Goal: Browse casually: Explore the website without a specific task or goal

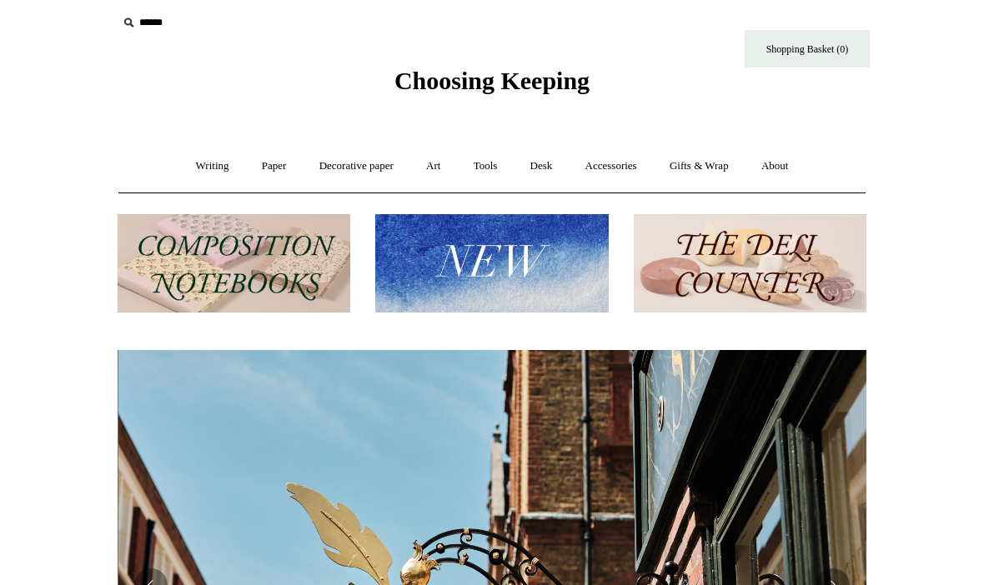
scroll to position [0, 749]
click at [737, 262] on img at bounding box center [750, 263] width 233 height 99
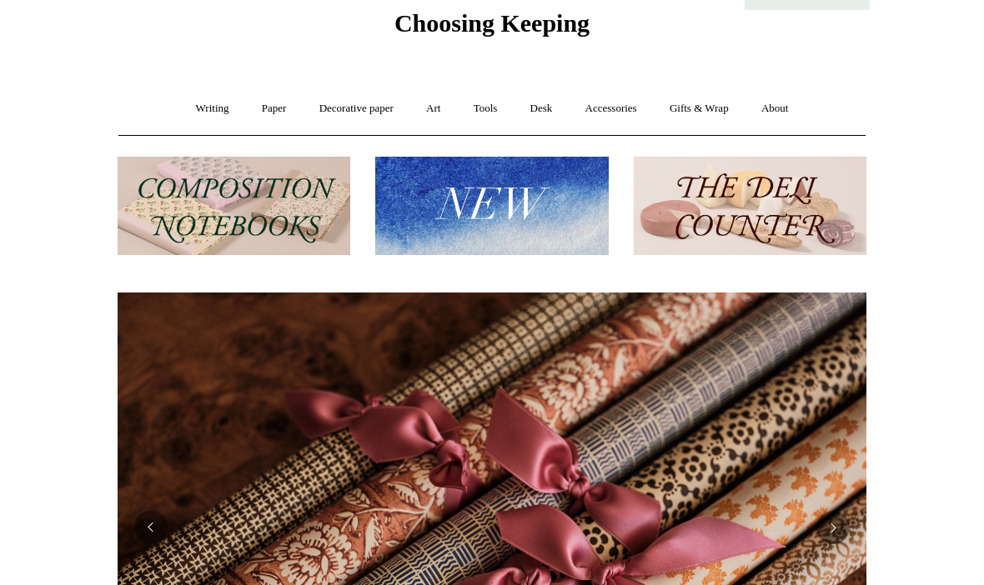
scroll to position [0, 1498]
click at [608, 118] on link "Accessories +" at bounding box center [611, 109] width 82 height 44
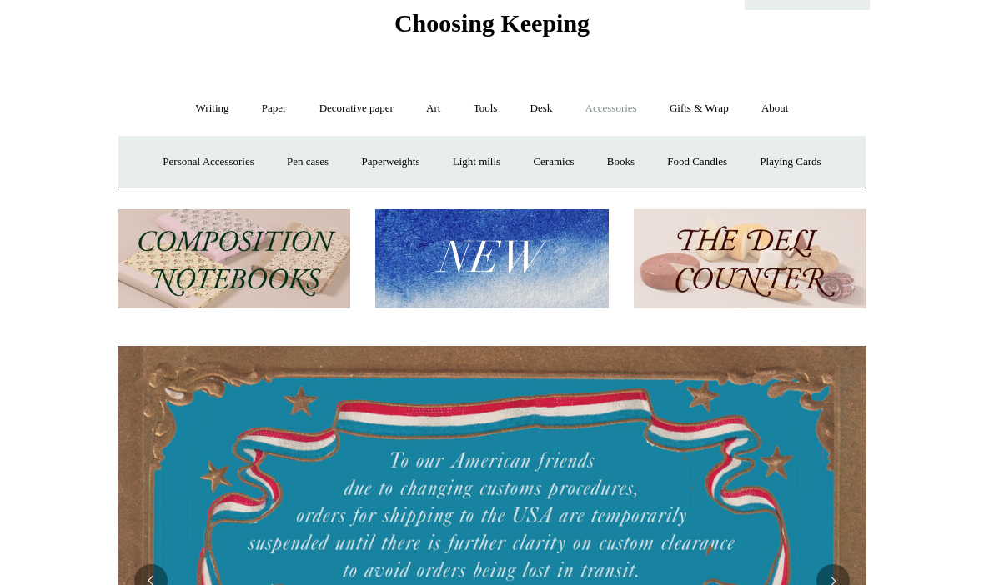
scroll to position [0, 0]
click at [303, 164] on link "Pen cases" at bounding box center [308, 162] width 72 height 44
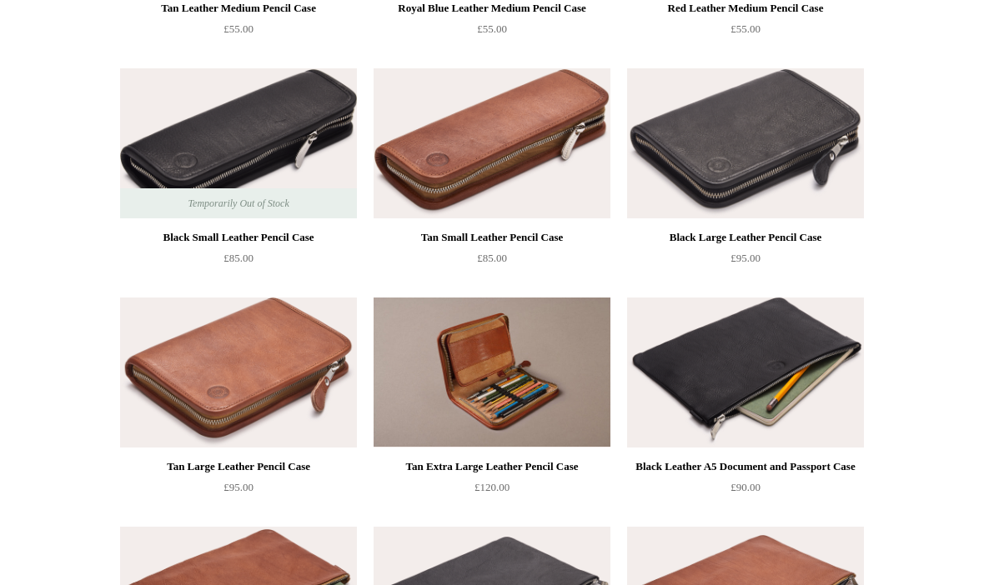
scroll to position [1302, 0]
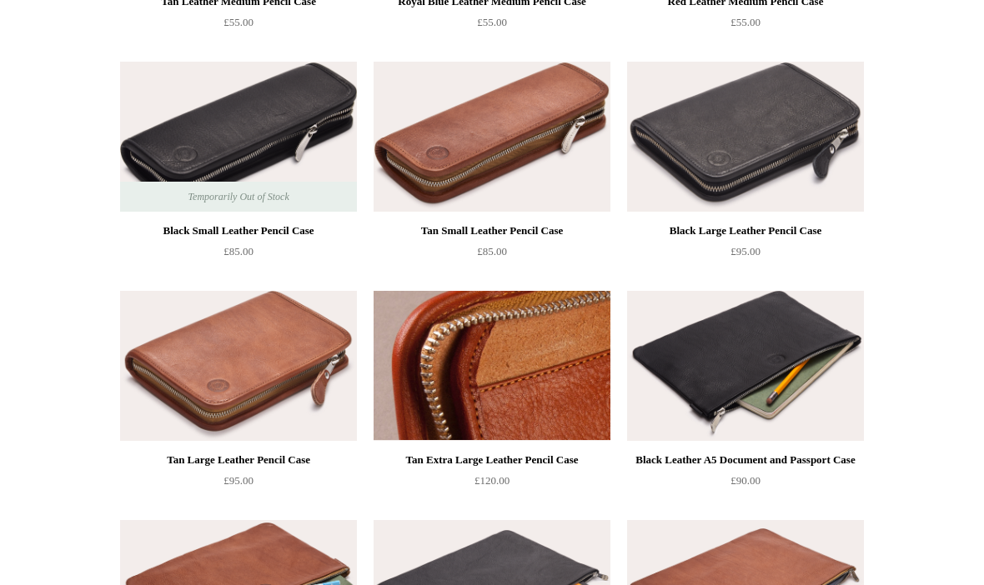
click at [498, 374] on img at bounding box center [492, 366] width 237 height 150
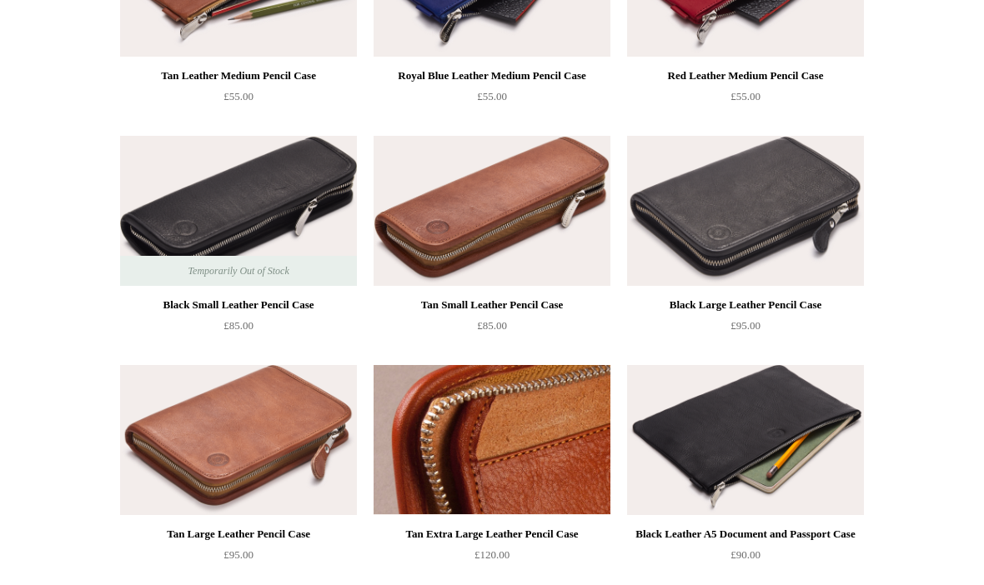
scroll to position [1225, 0]
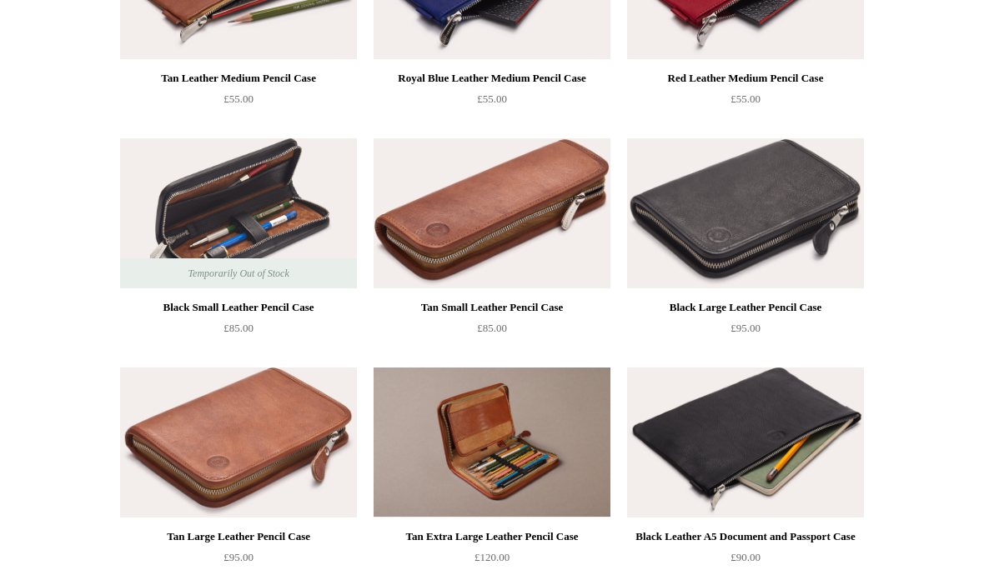
click at [226, 217] on img at bounding box center [238, 213] width 237 height 150
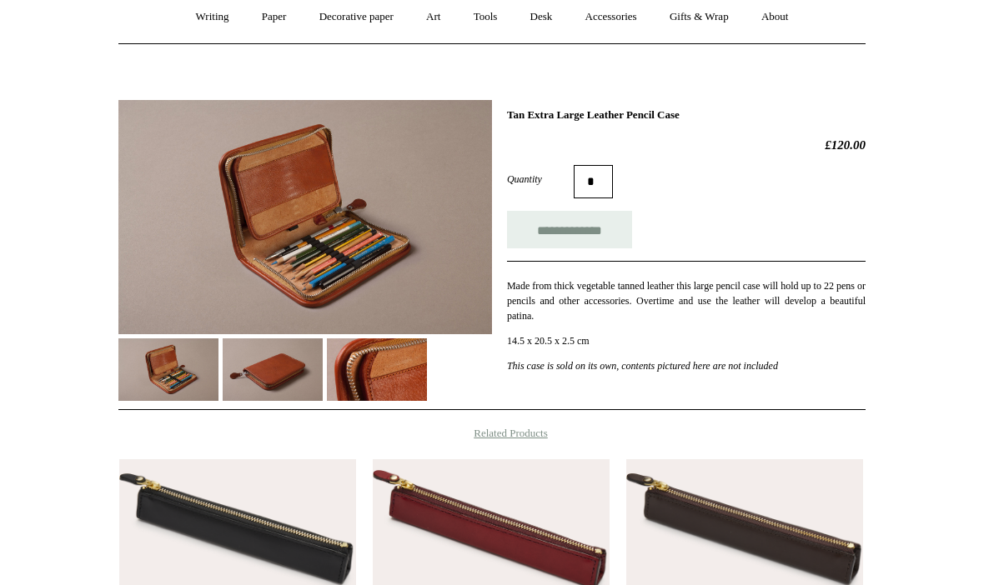
scroll to position [156, 0]
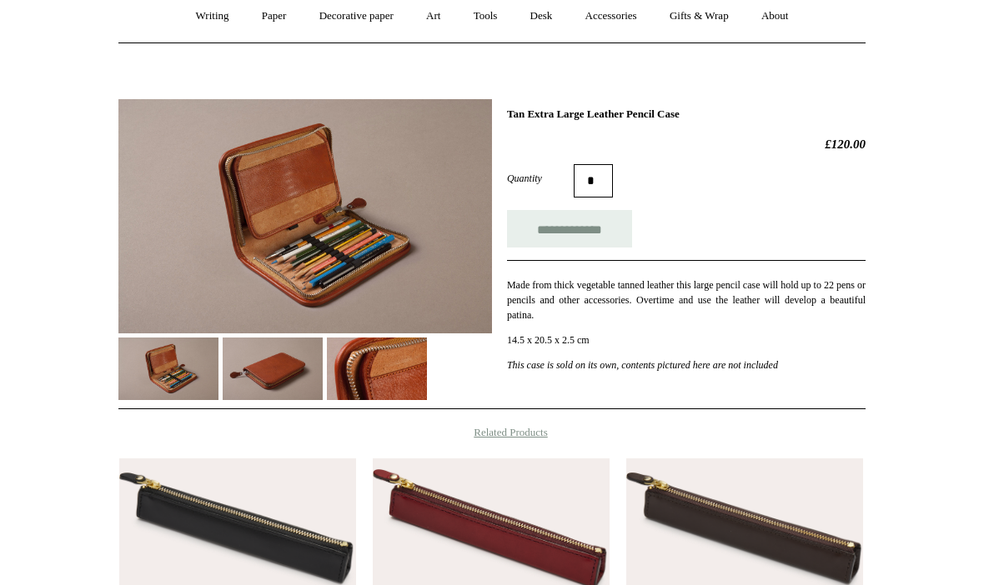
click at [346, 269] on img at bounding box center [305, 217] width 374 height 234
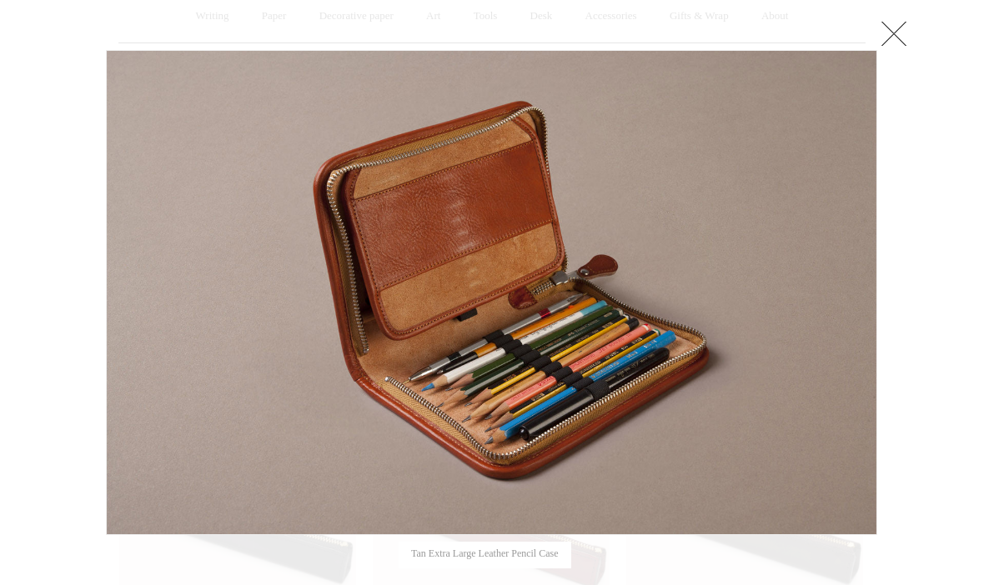
click at [899, 30] on link at bounding box center [893, 33] width 33 height 33
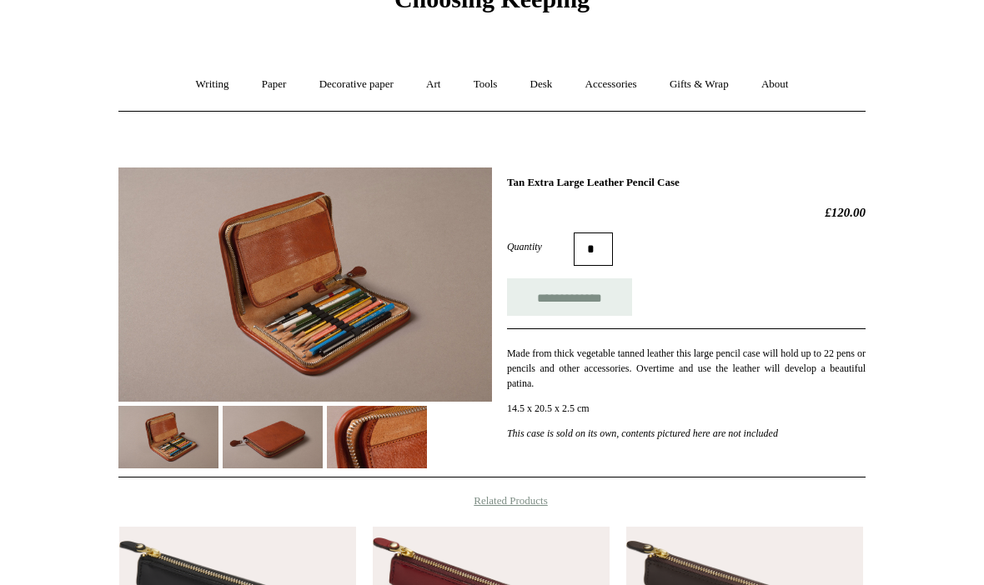
scroll to position [0, 0]
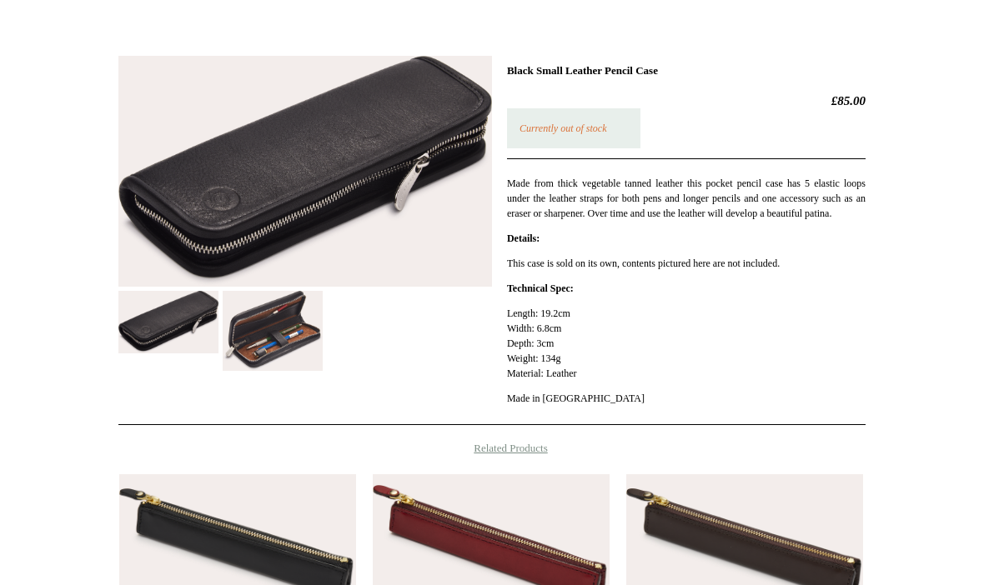
scroll to position [199, 0]
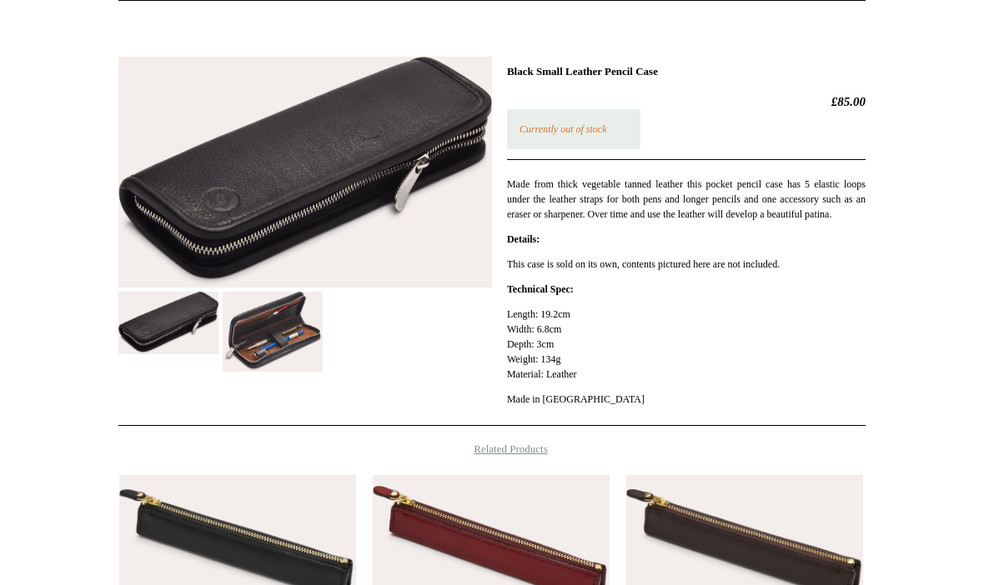
click at [265, 331] on img at bounding box center [273, 331] width 100 height 79
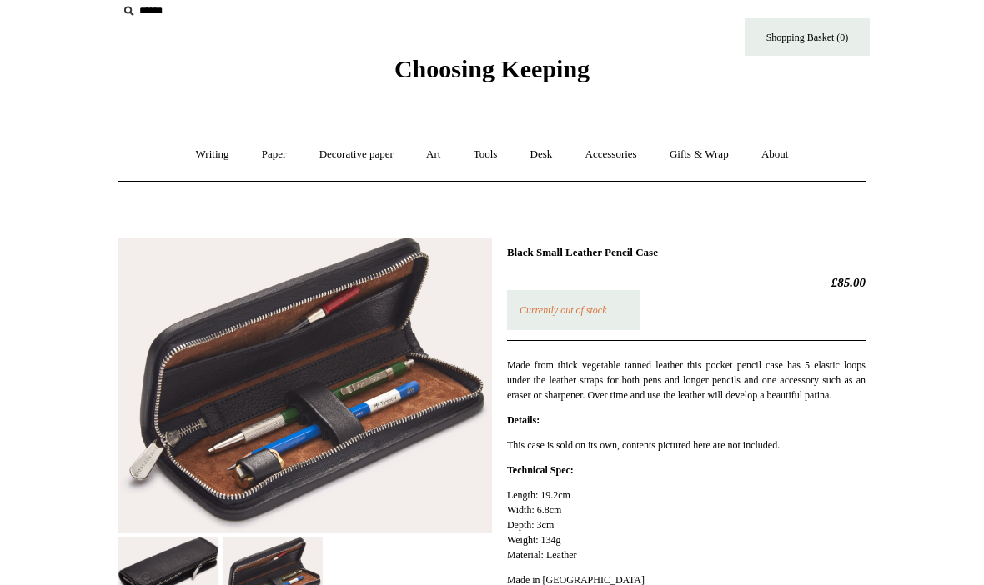
scroll to position [0, 0]
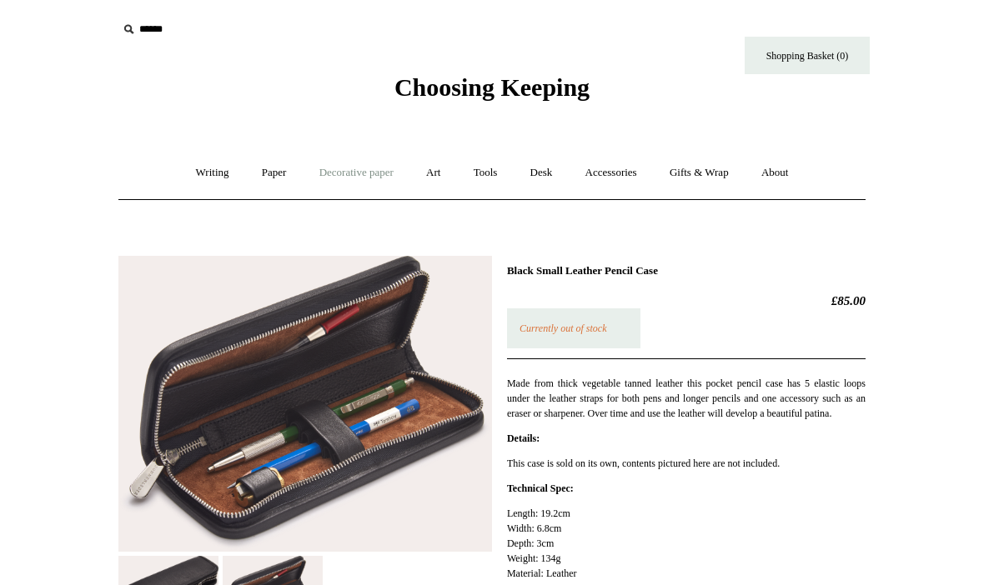
click at [359, 169] on link "Decorative paper +" at bounding box center [356, 173] width 104 height 44
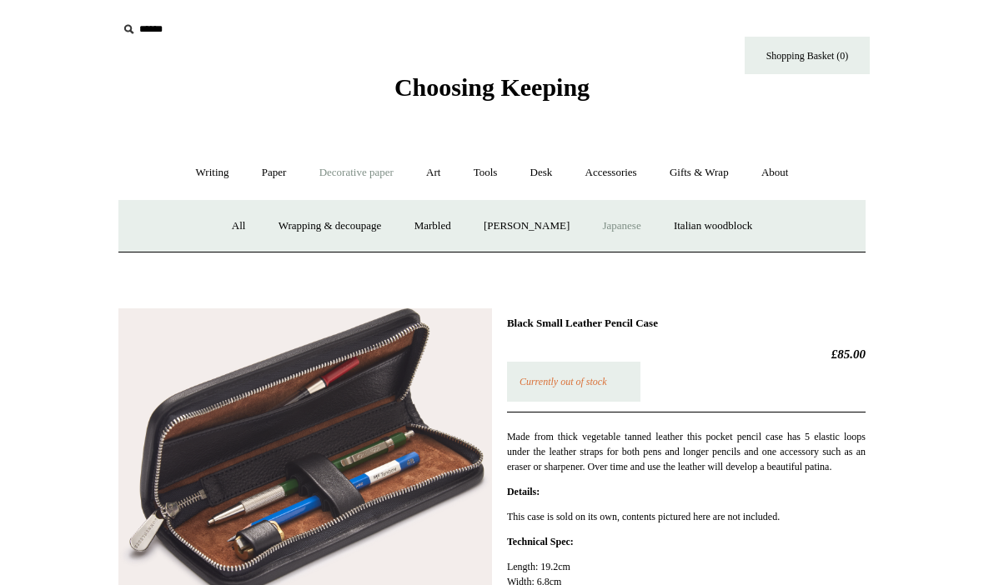
click at [628, 232] on link "Japanese" at bounding box center [621, 226] width 68 height 44
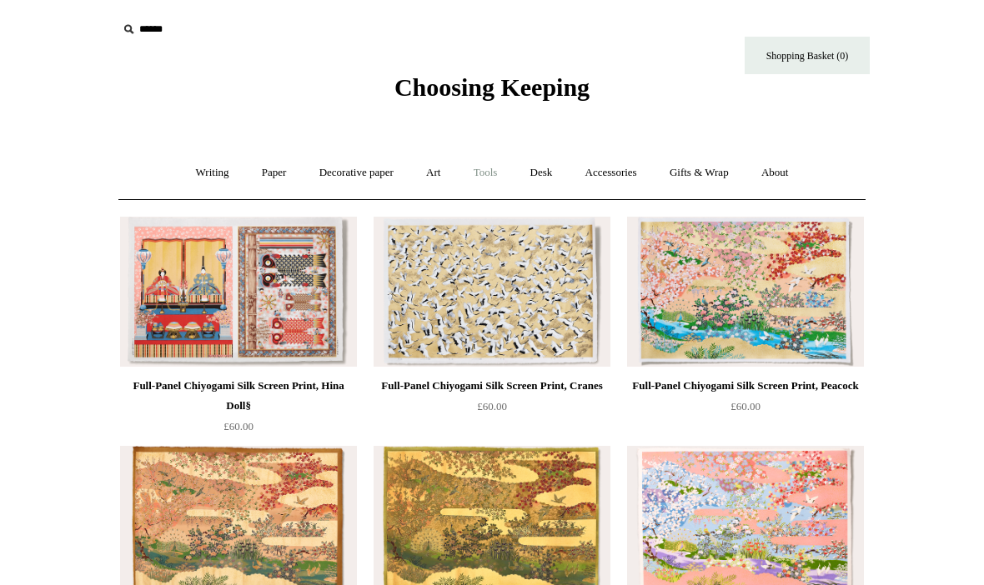
click at [499, 170] on link "Tools +" at bounding box center [486, 173] width 54 height 44
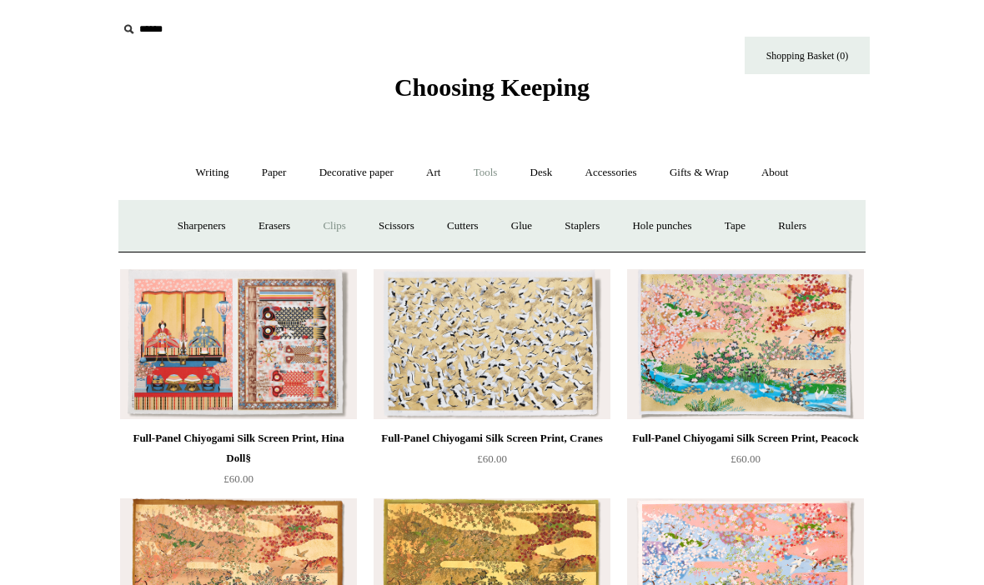
click at [337, 225] on link "Clips +" at bounding box center [334, 226] width 53 height 44
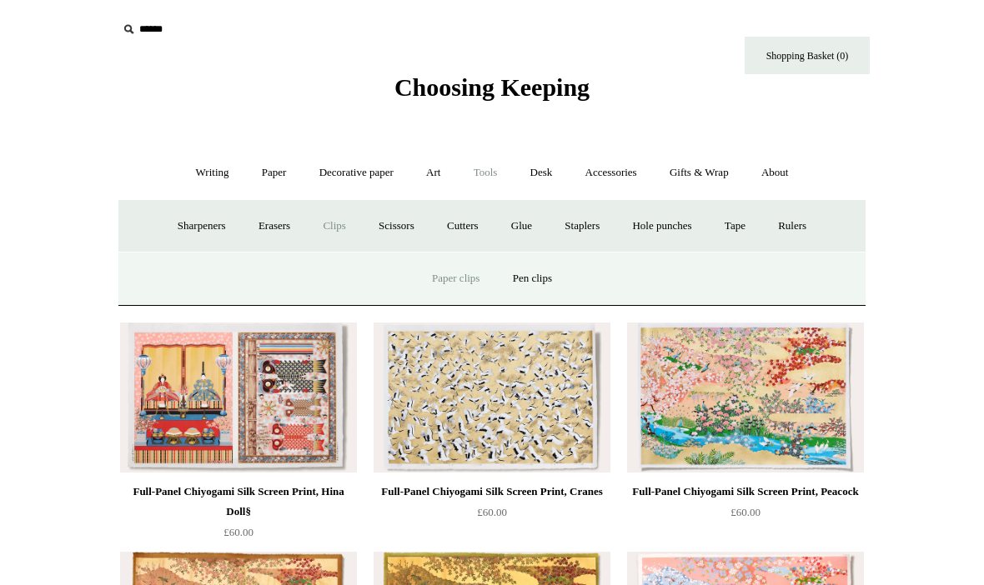
click at [448, 279] on link "Paper clips" at bounding box center [456, 279] width 78 height 44
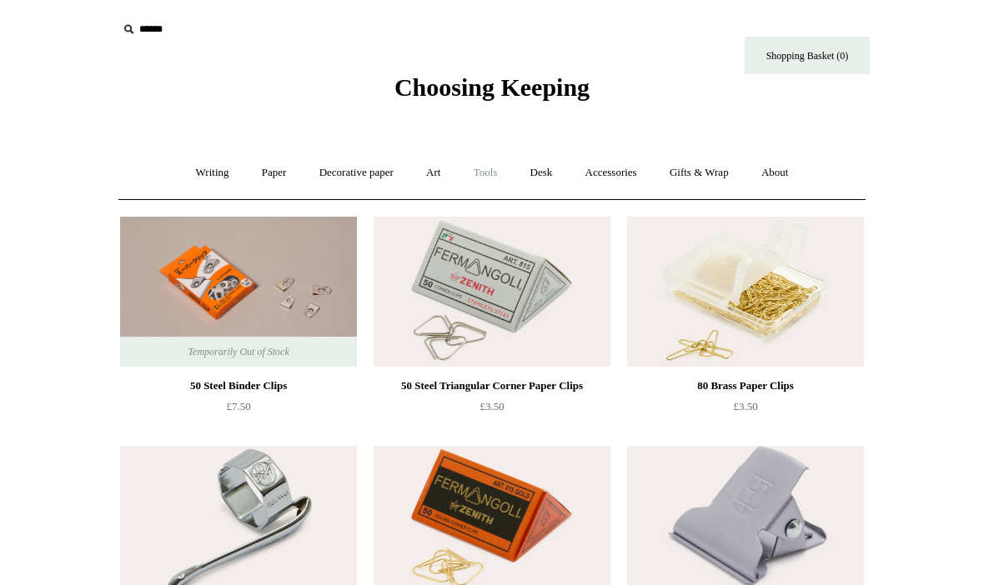
click at [495, 163] on link "Tools +" at bounding box center [486, 173] width 54 height 44
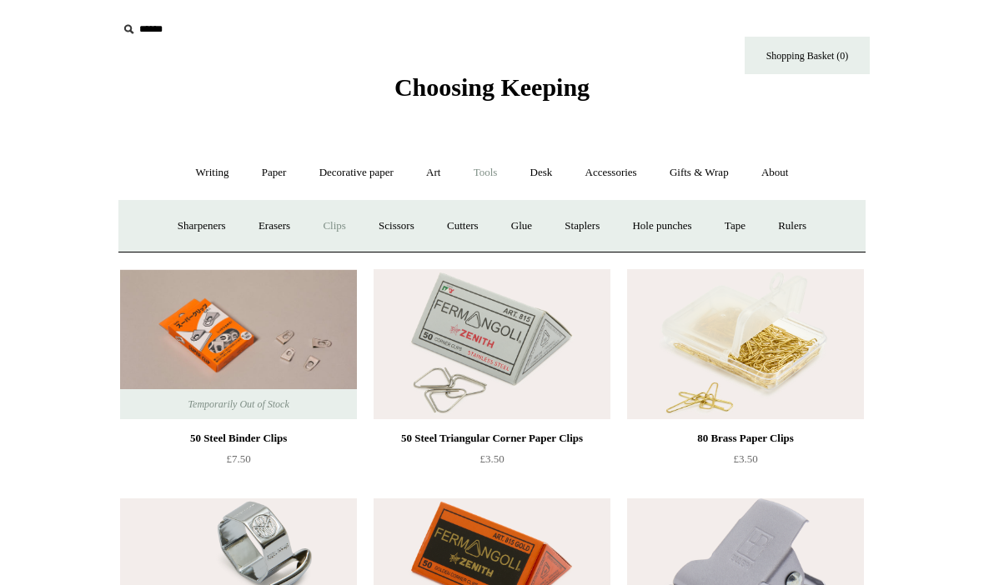
click at [334, 226] on link "Clips +" at bounding box center [334, 226] width 53 height 44
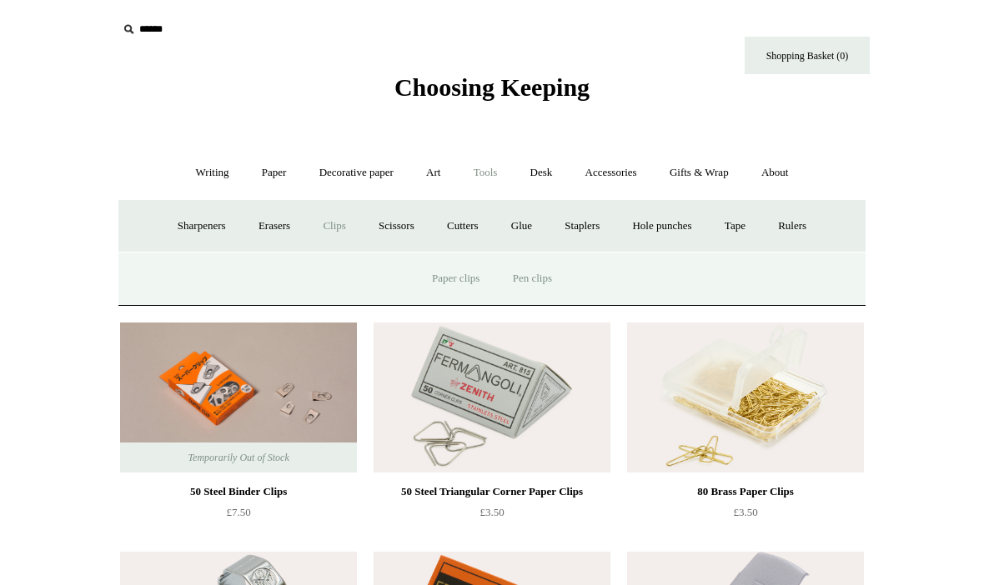
click at [540, 279] on link "Pen clips" at bounding box center [532, 279] width 69 height 44
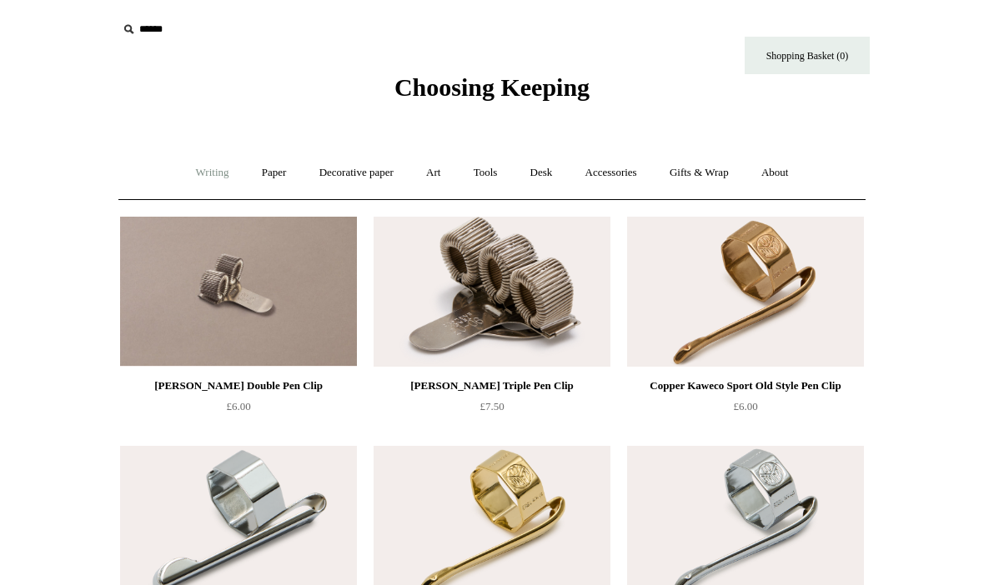
click at [212, 166] on link "Writing +" at bounding box center [212, 173] width 63 height 44
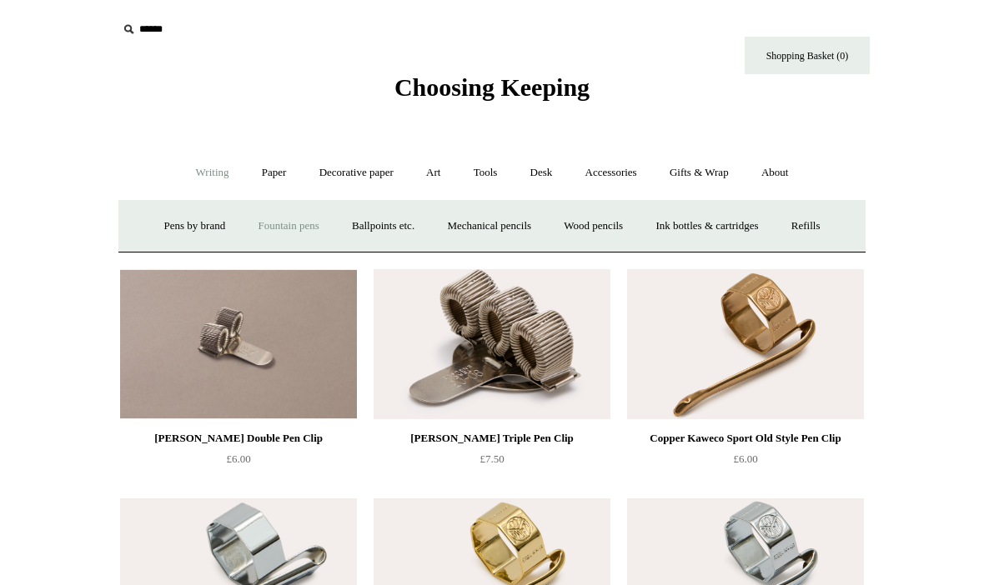
click at [277, 224] on link "Fountain pens +" at bounding box center [288, 226] width 91 height 44
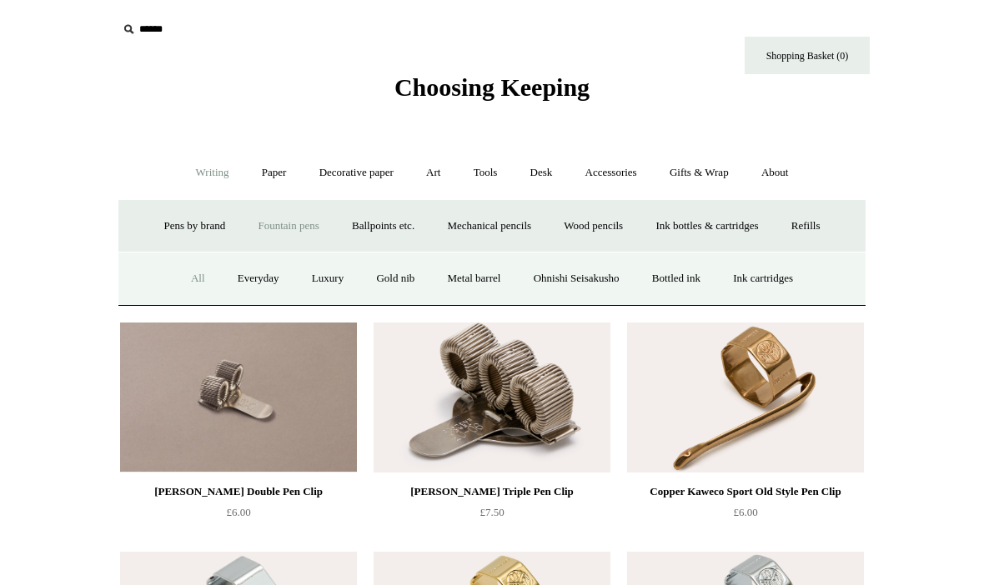
click at [185, 267] on link "All" at bounding box center [198, 279] width 44 height 44
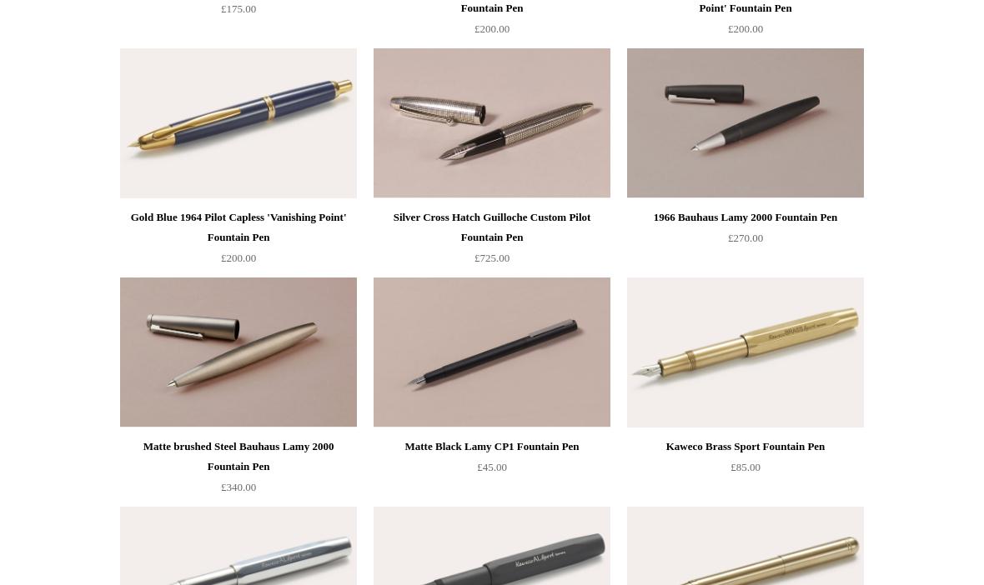
scroll to position [2232, 0]
click at [249, 113] on img at bounding box center [238, 123] width 237 height 150
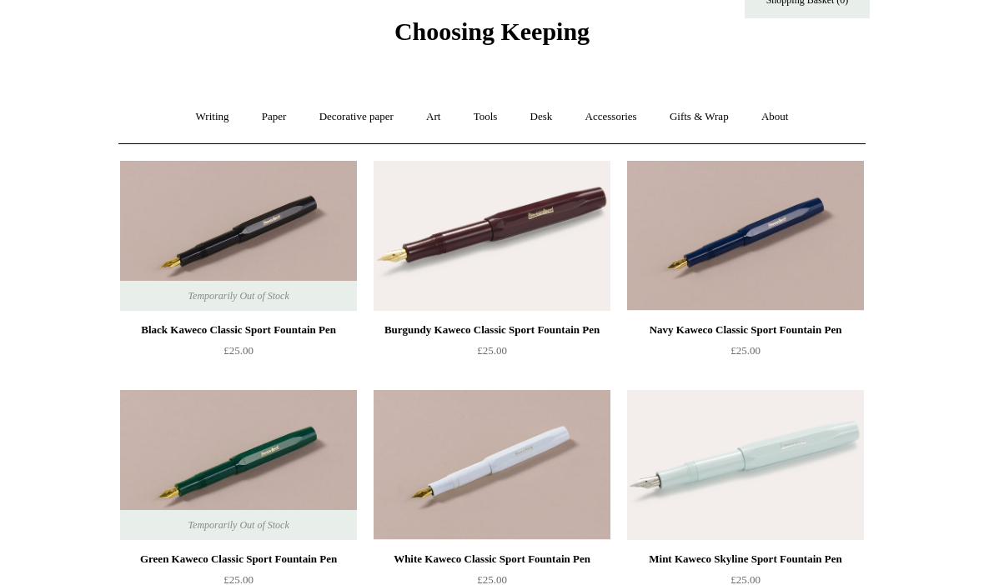
scroll to position [0, 0]
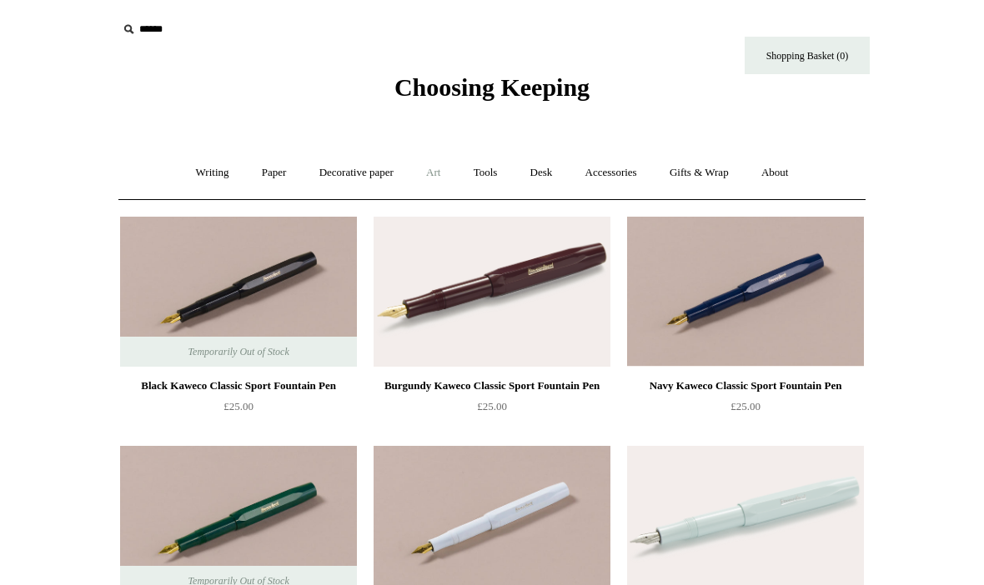
click at [424, 170] on link "Art +" at bounding box center [433, 173] width 44 height 44
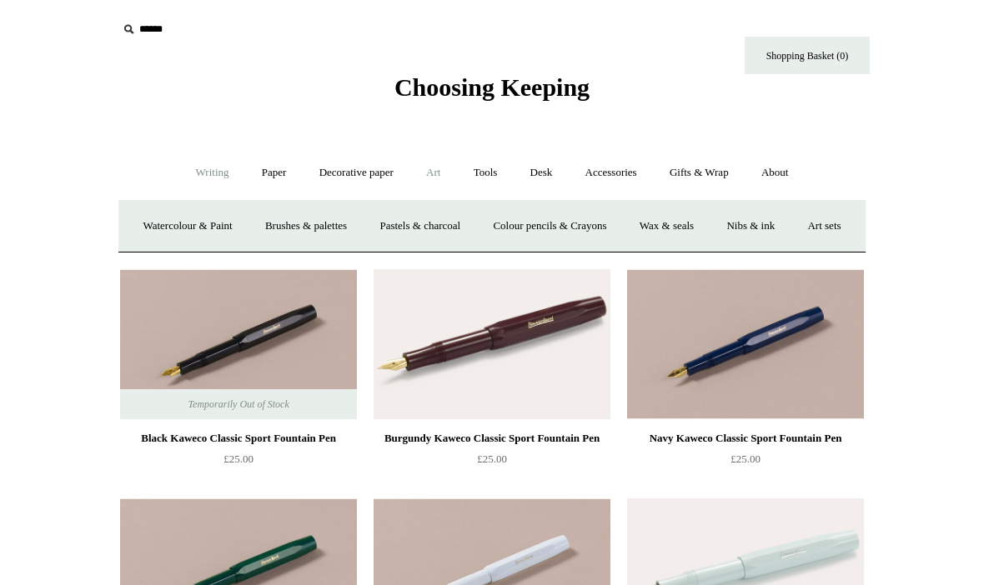
click at [209, 178] on link "Writing +" at bounding box center [212, 173] width 63 height 44
click at [253, 165] on link "Paper +" at bounding box center [274, 173] width 55 height 44
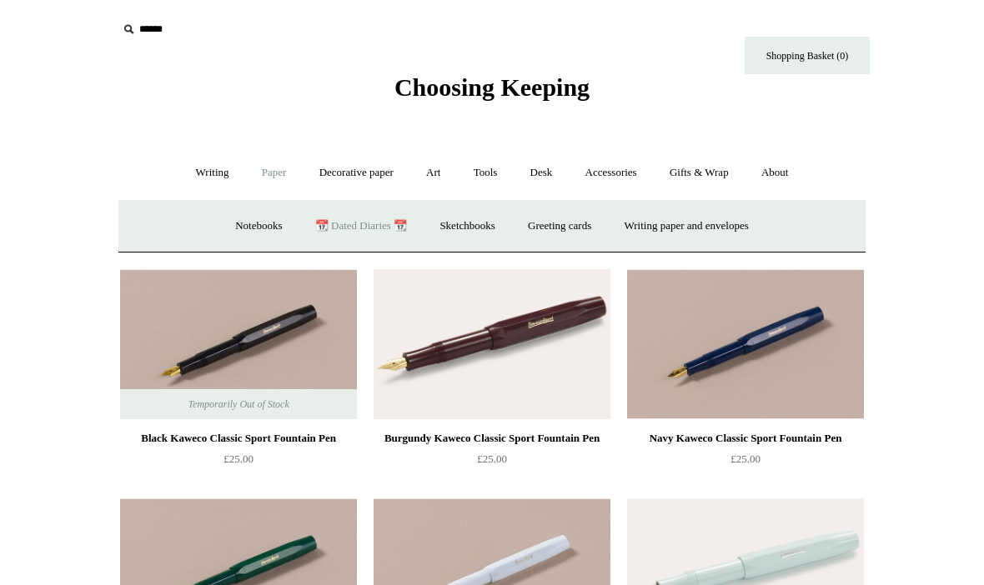
click at [360, 221] on link "📆 Dated Diaries 📆" at bounding box center [361, 226] width 122 height 44
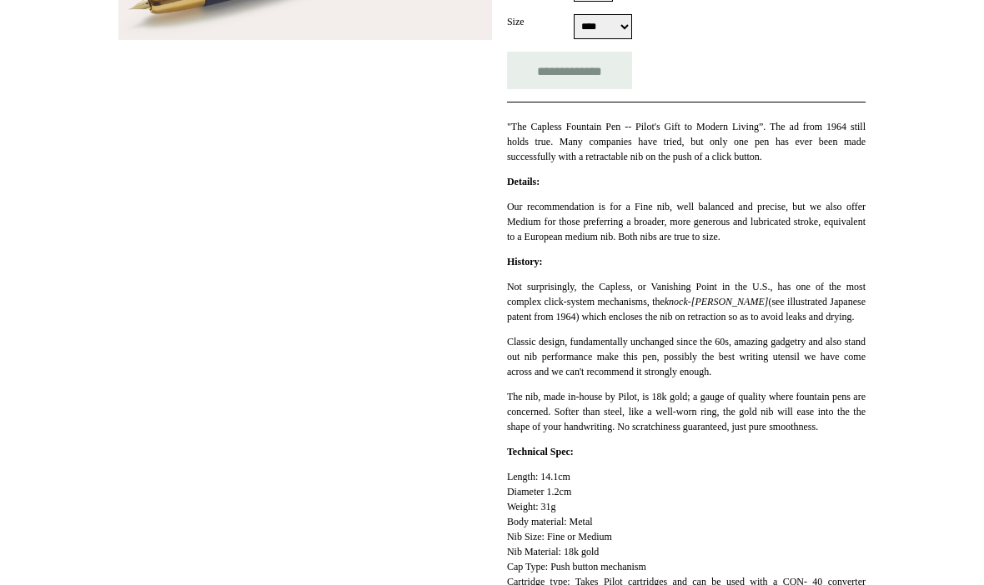
scroll to position [349, 0]
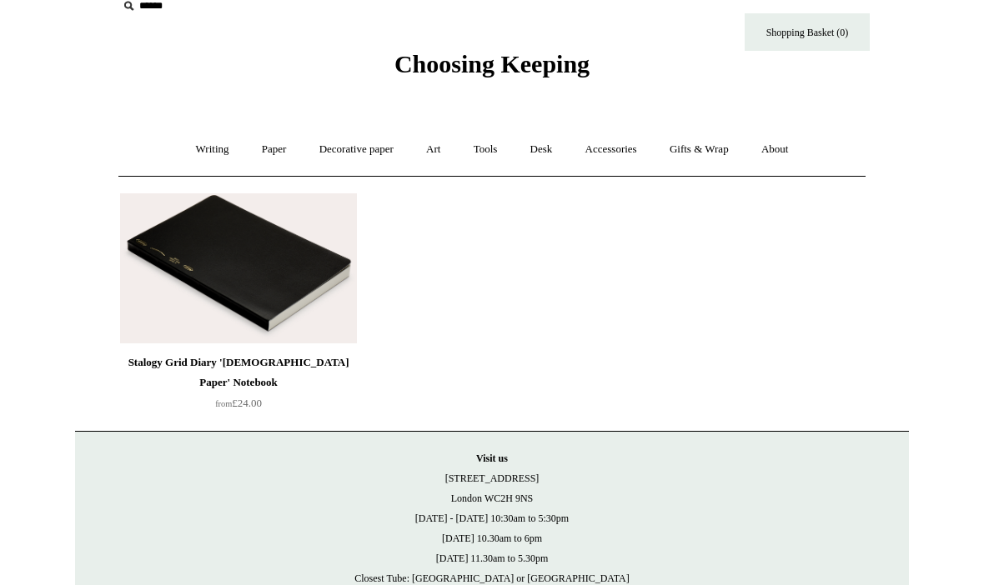
scroll to position [26, 0]
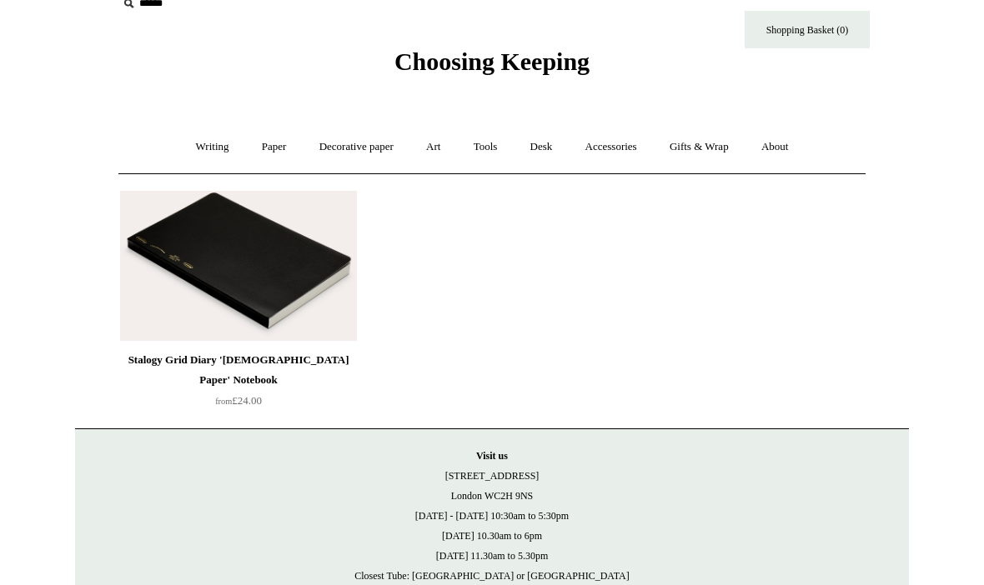
click at [268, 289] on img at bounding box center [238, 266] width 237 height 150
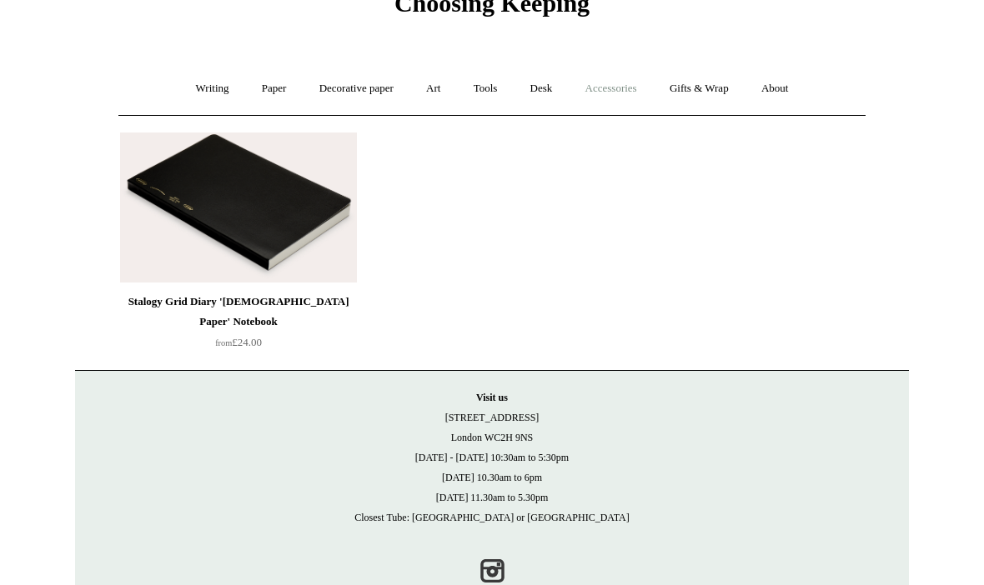
click at [616, 89] on link "Accessories +" at bounding box center [611, 89] width 82 height 44
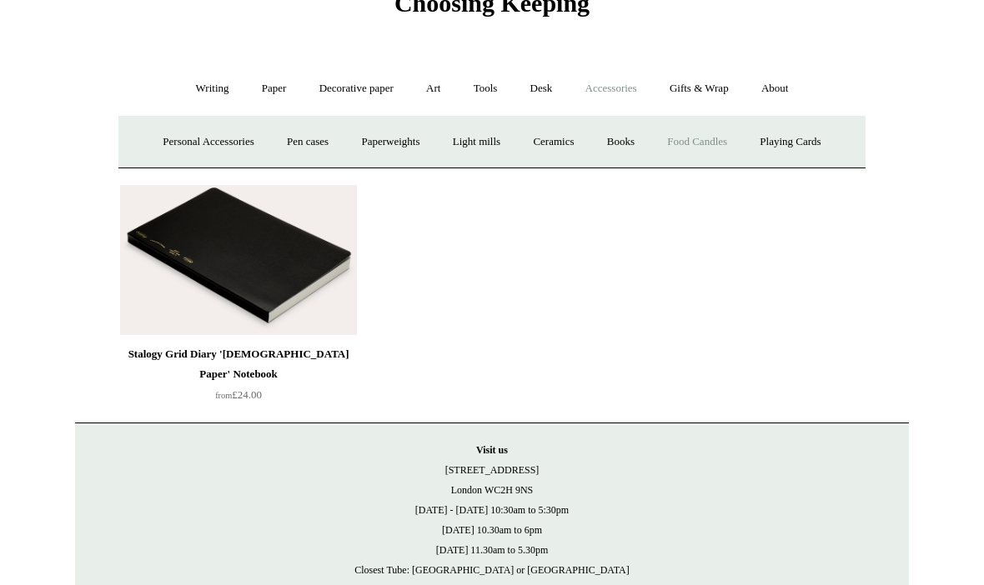
click at [705, 147] on link "Food Candles" at bounding box center [697, 142] width 90 height 44
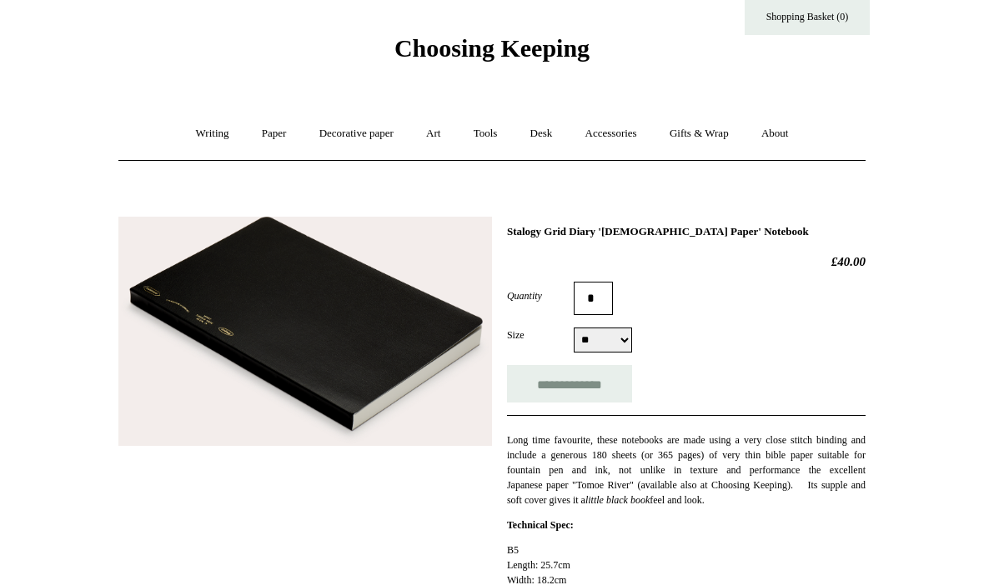
scroll to position [23, 0]
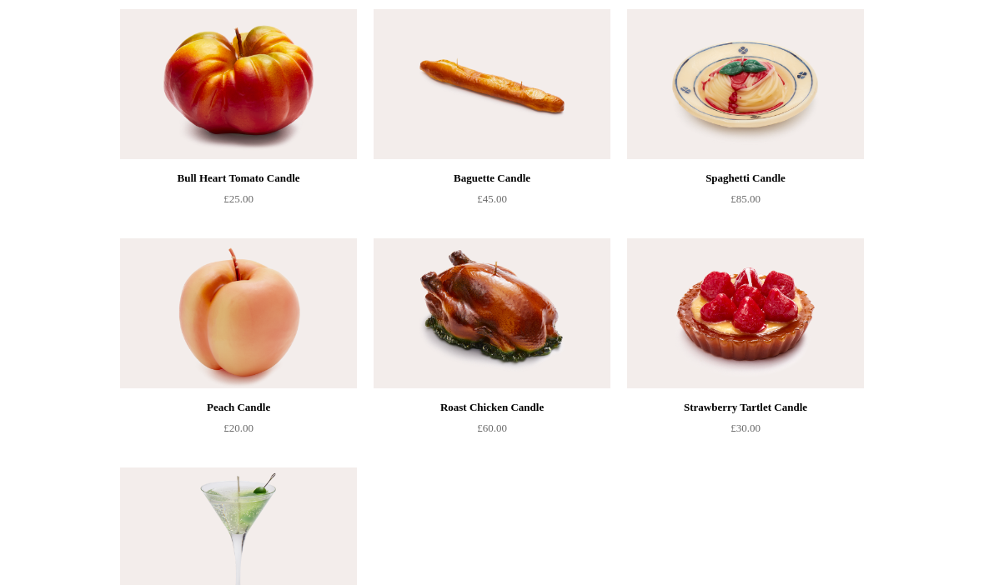
scroll to position [209, 0]
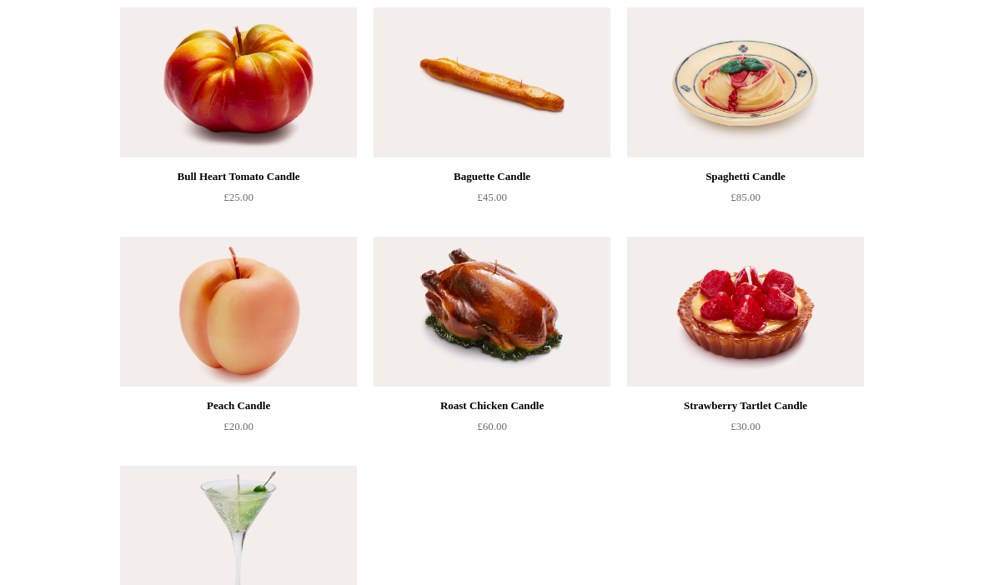
click at [479, 322] on img at bounding box center [492, 312] width 237 height 150
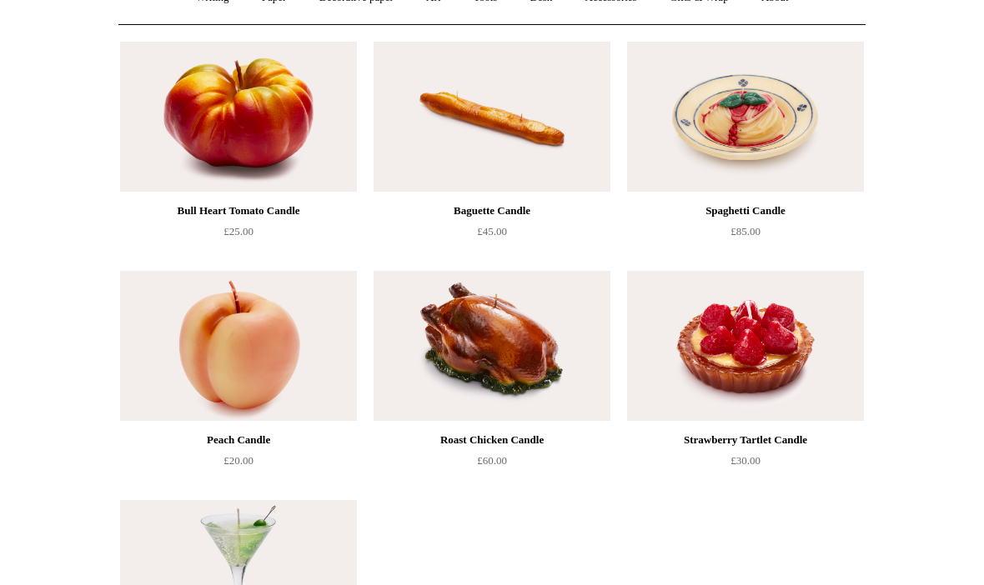
scroll to position [0, 0]
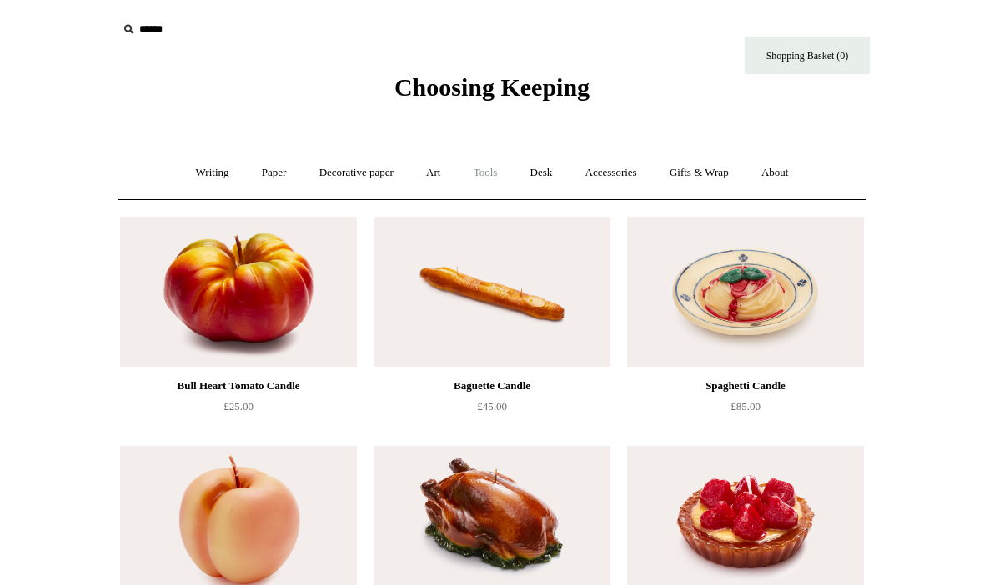
click at [490, 173] on link "Tools +" at bounding box center [486, 173] width 54 height 44
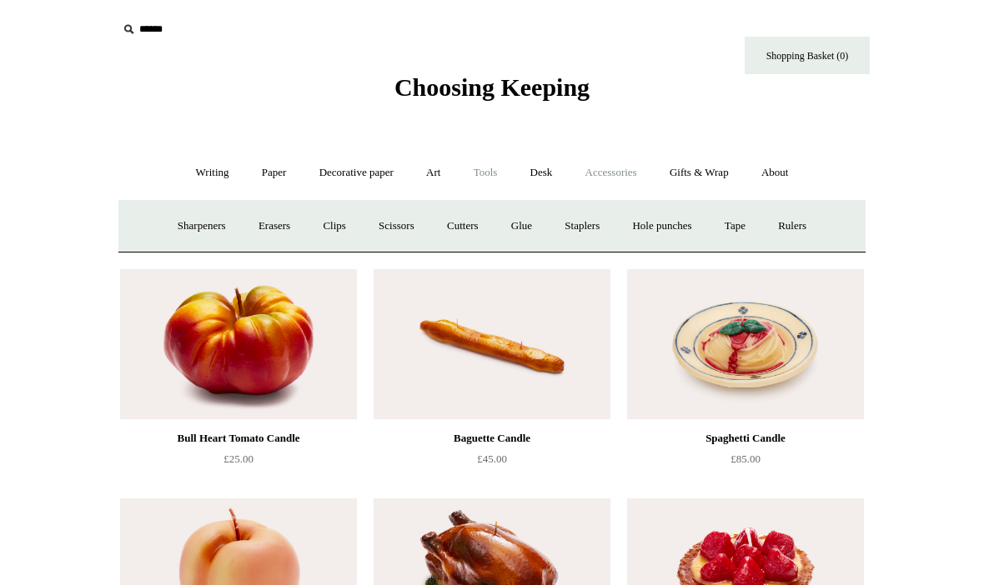
click at [621, 170] on link "Accessories +" at bounding box center [611, 173] width 82 height 44
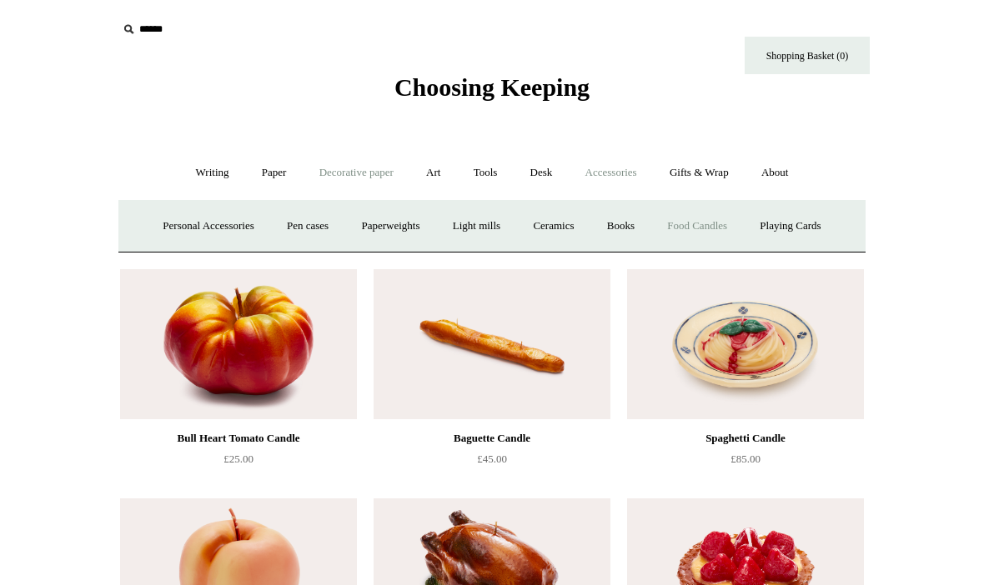
click at [354, 178] on link "Decorative paper +" at bounding box center [356, 173] width 104 height 44
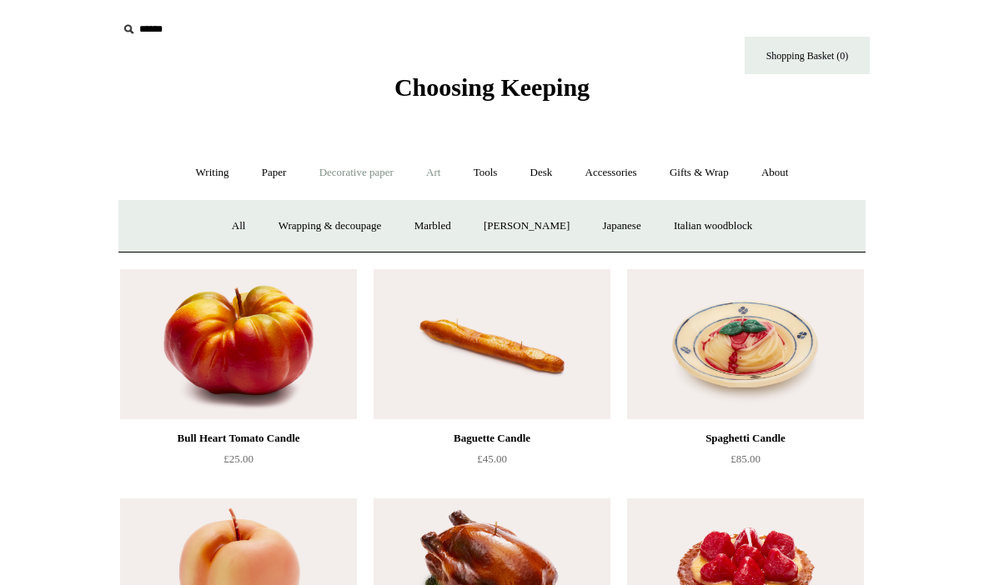
click at [434, 169] on link "Art +" at bounding box center [433, 173] width 44 height 44
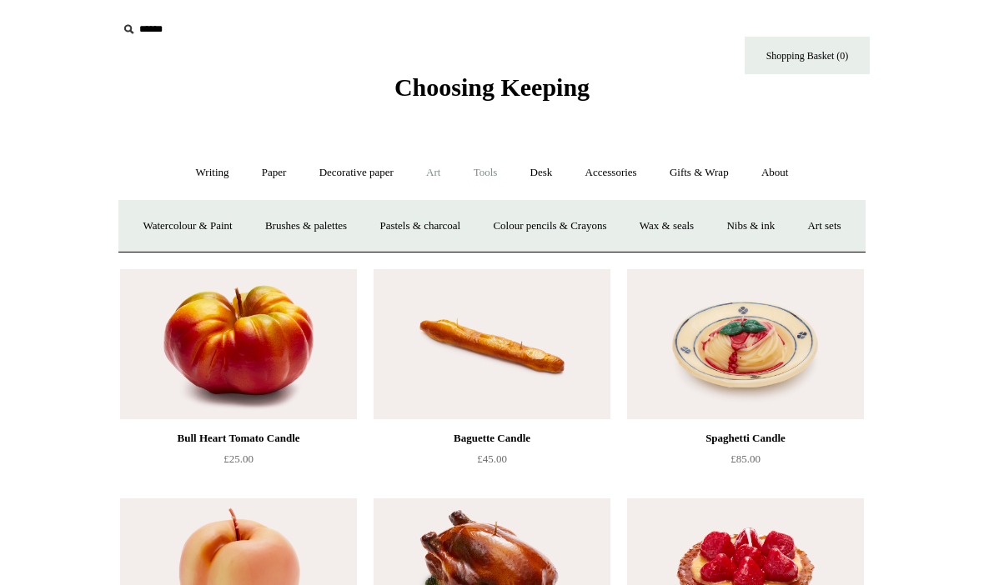
click at [491, 178] on link "Tools +" at bounding box center [486, 173] width 54 height 44
click at [544, 173] on link "Desk +" at bounding box center [541, 173] width 53 height 44
click at [674, 228] on link "Scanlon Apparati" at bounding box center [671, 226] width 105 height 44
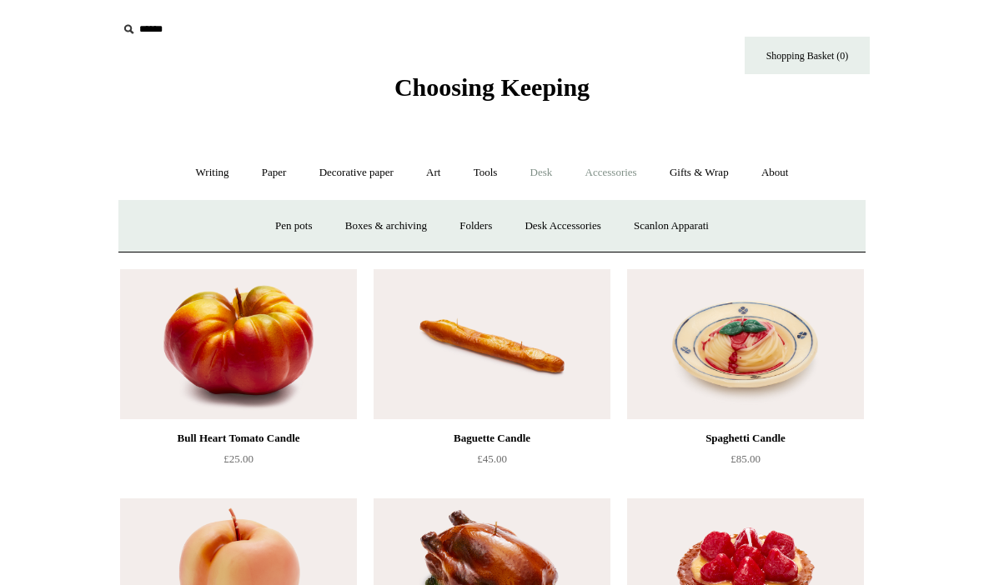
click at [625, 177] on link "Accessories +" at bounding box center [611, 173] width 82 height 44
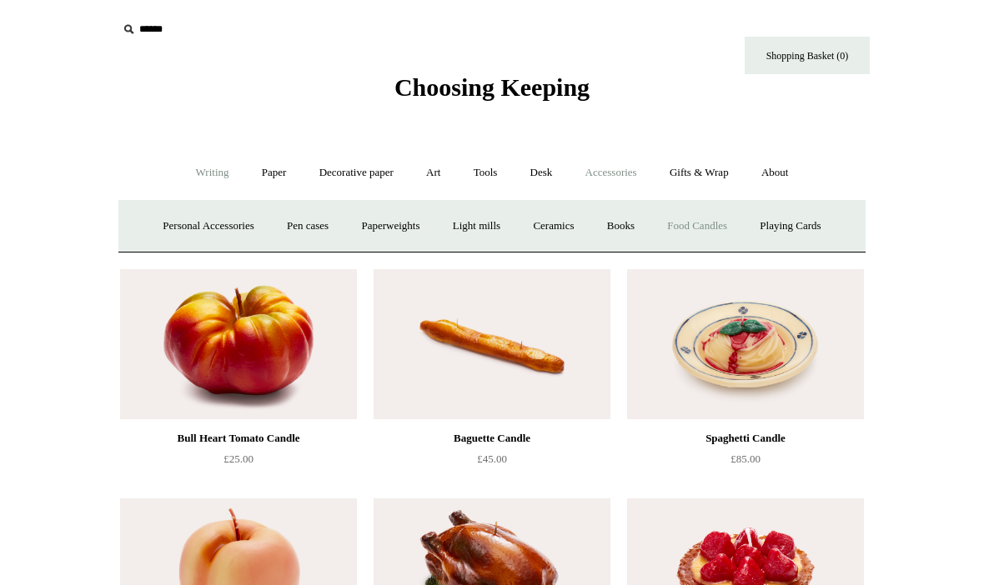
click at [195, 179] on link "Writing +" at bounding box center [212, 173] width 63 height 44
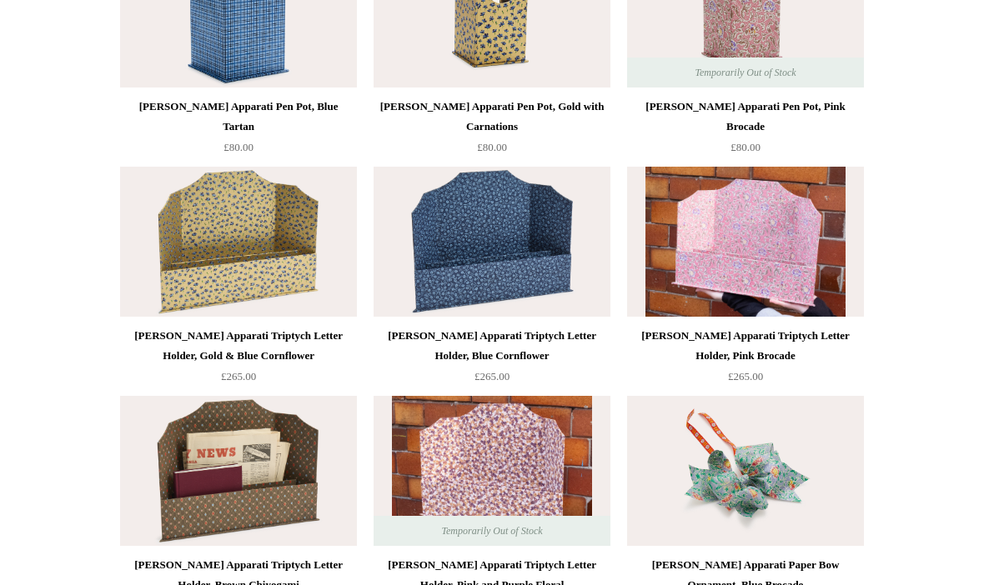
scroll to position [947, 0]
